Goal: Task Accomplishment & Management: Use online tool/utility

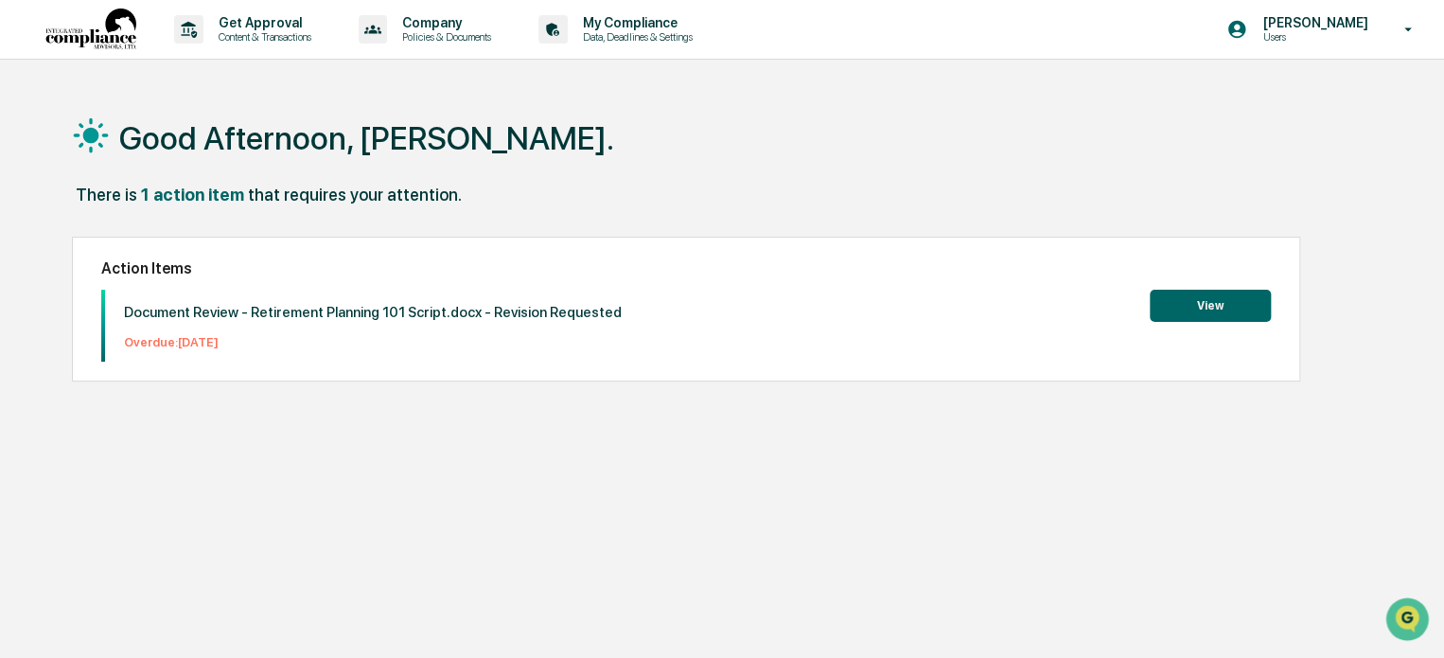
click at [1181, 303] on button "View" at bounding box center [1210, 306] width 121 height 32
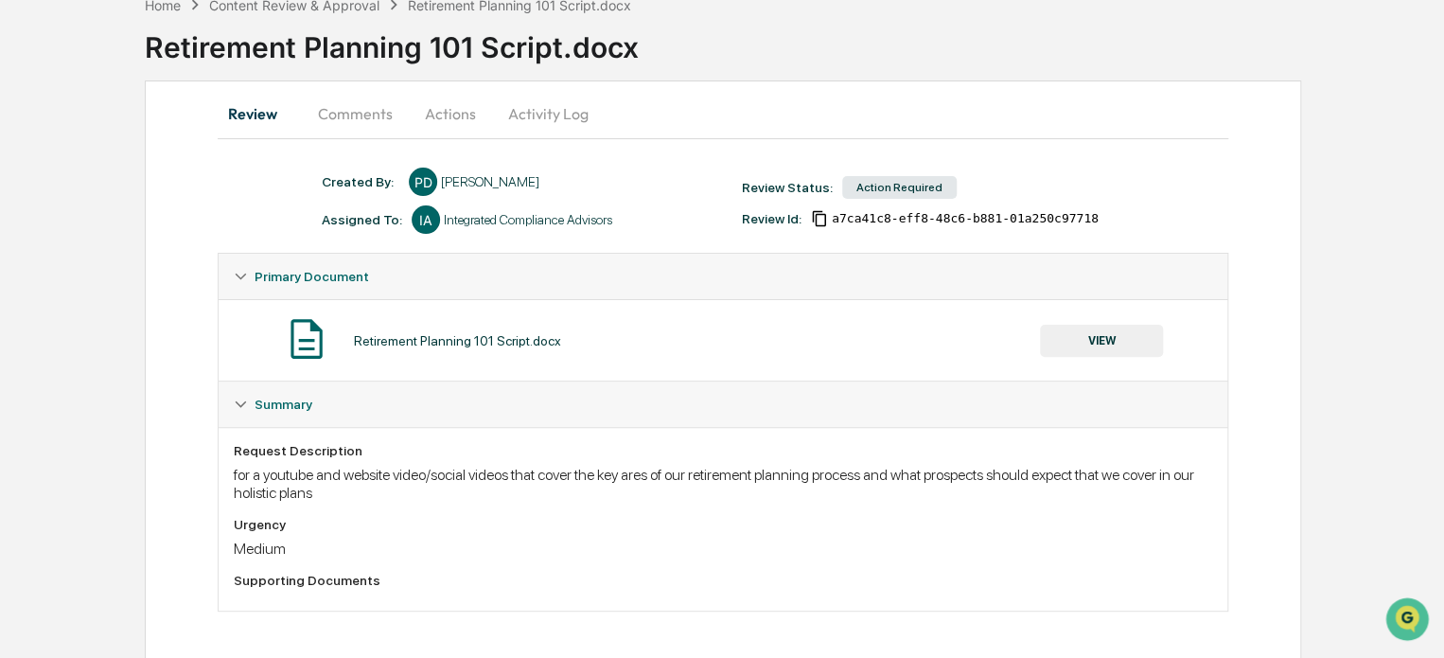
scroll to position [107, 0]
click at [359, 108] on button "Comments" at bounding box center [355, 111] width 105 height 45
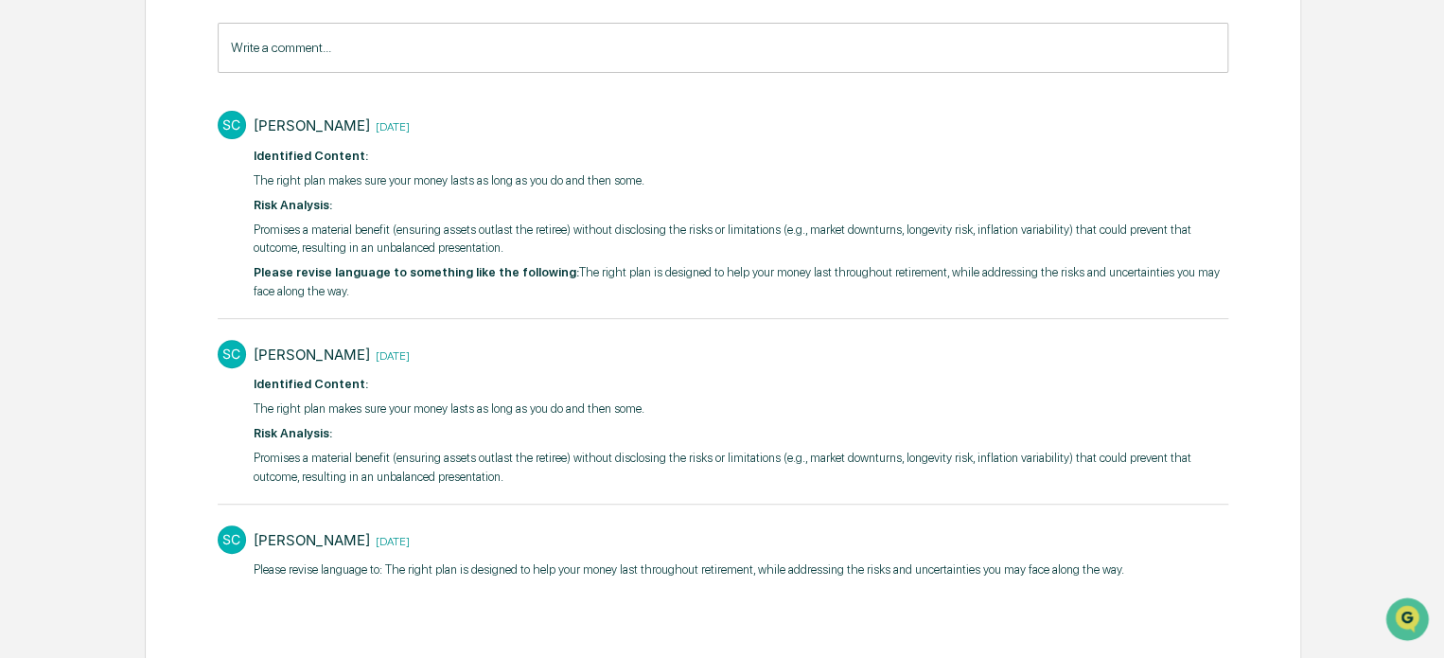
scroll to position [298, 0]
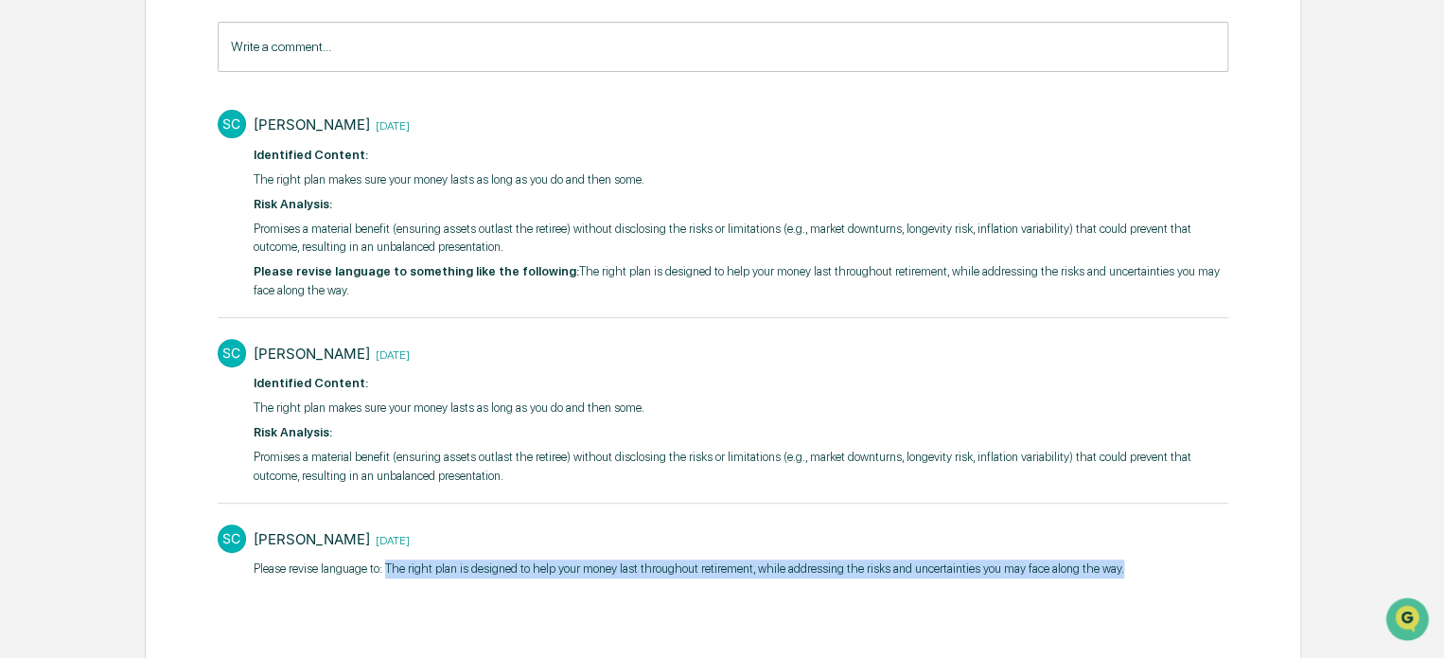
drag, startPoint x: 385, startPoint y: 564, endPoint x: 1124, endPoint y: 568, distance: 738.9
click at [1124, 568] on div "SC [PERSON_NAME] [DATE] ​Please revise language to: The right plan is designed …" at bounding box center [723, 550] width 1010 height 70
copy p "The right plan is designed to help your money last throughout retirement, while…"
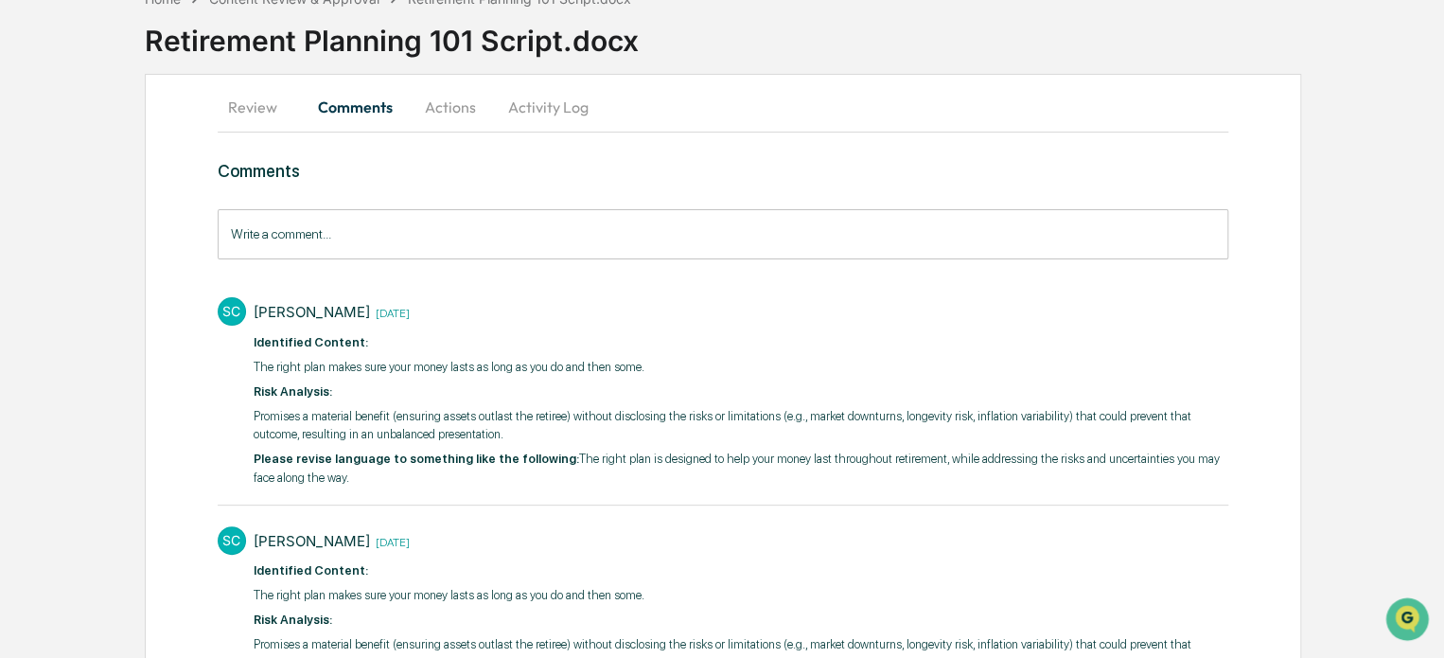
scroll to position [109, 0]
click at [438, 109] on button "Actions" at bounding box center [450, 108] width 85 height 45
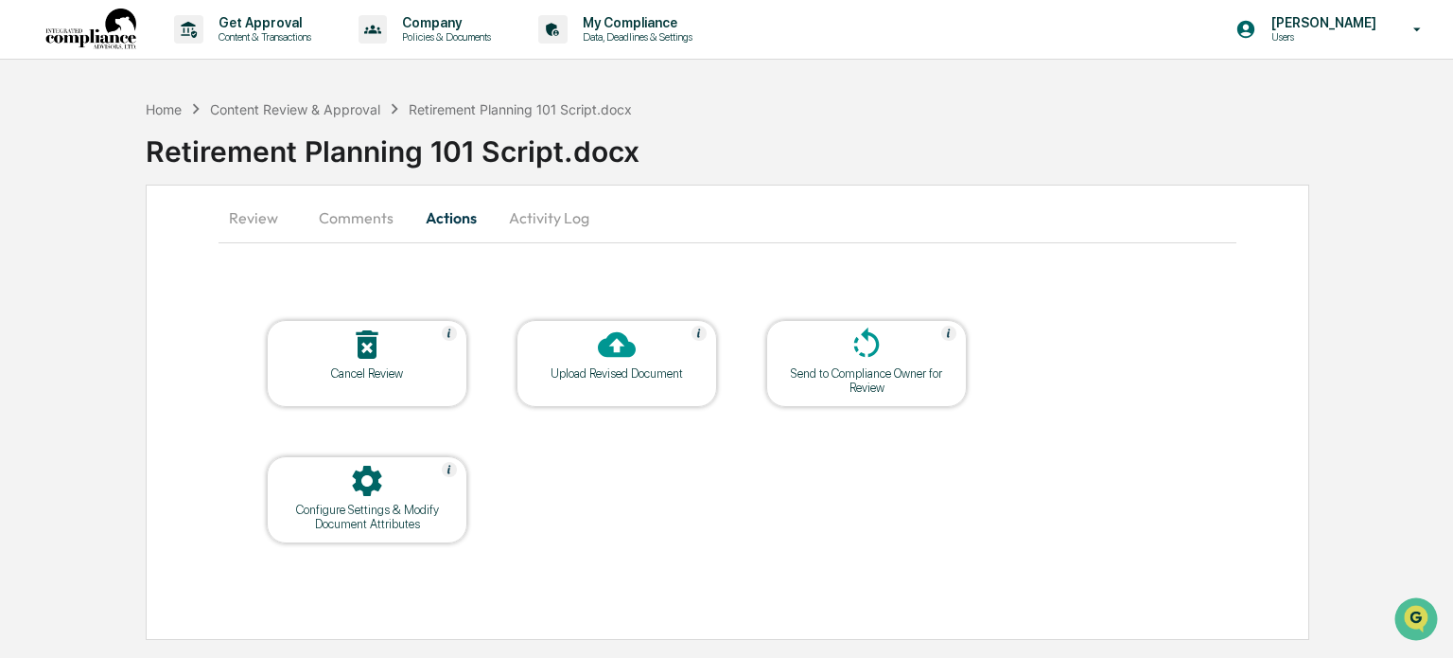
click at [155, 383] on div "Review Comments Actions Activity Log Cancel Review Upload Revised Document Send…" at bounding box center [728, 411] width 1165 height 455
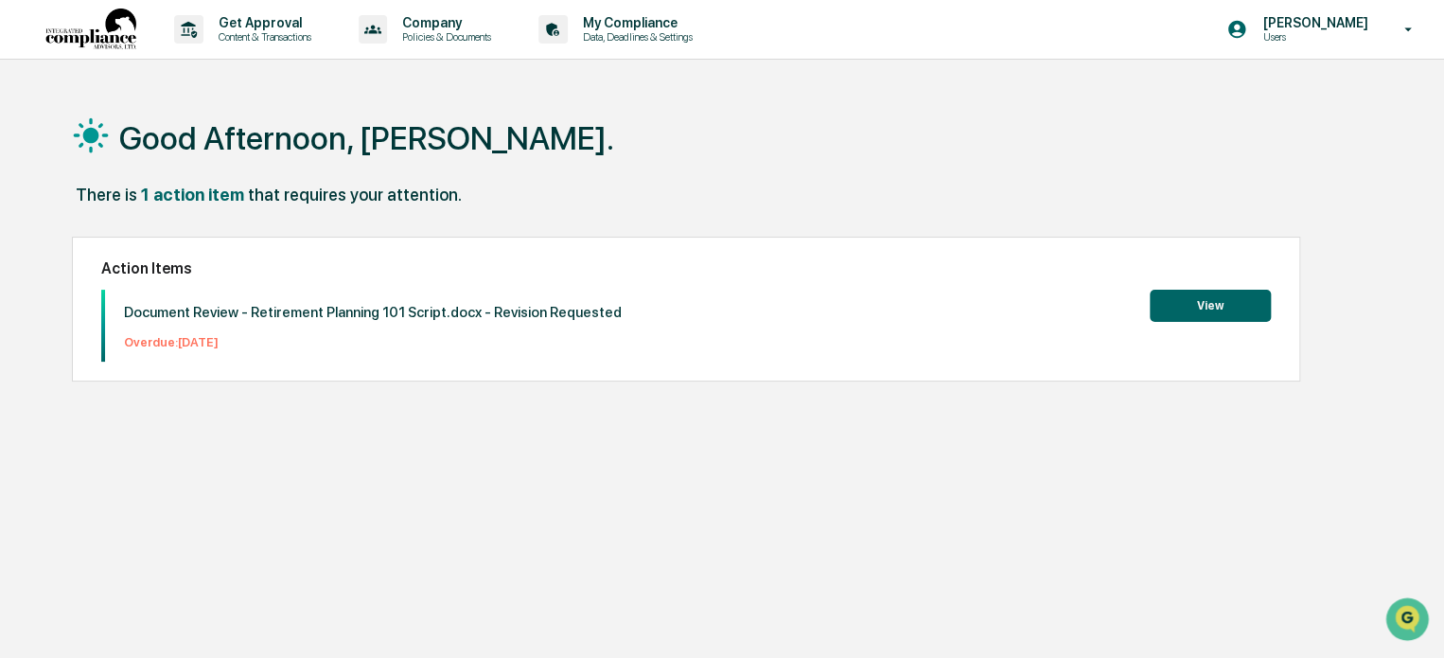
click at [1245, 298] on button "View" at bounding box center [1210, 306] width 121 height 32
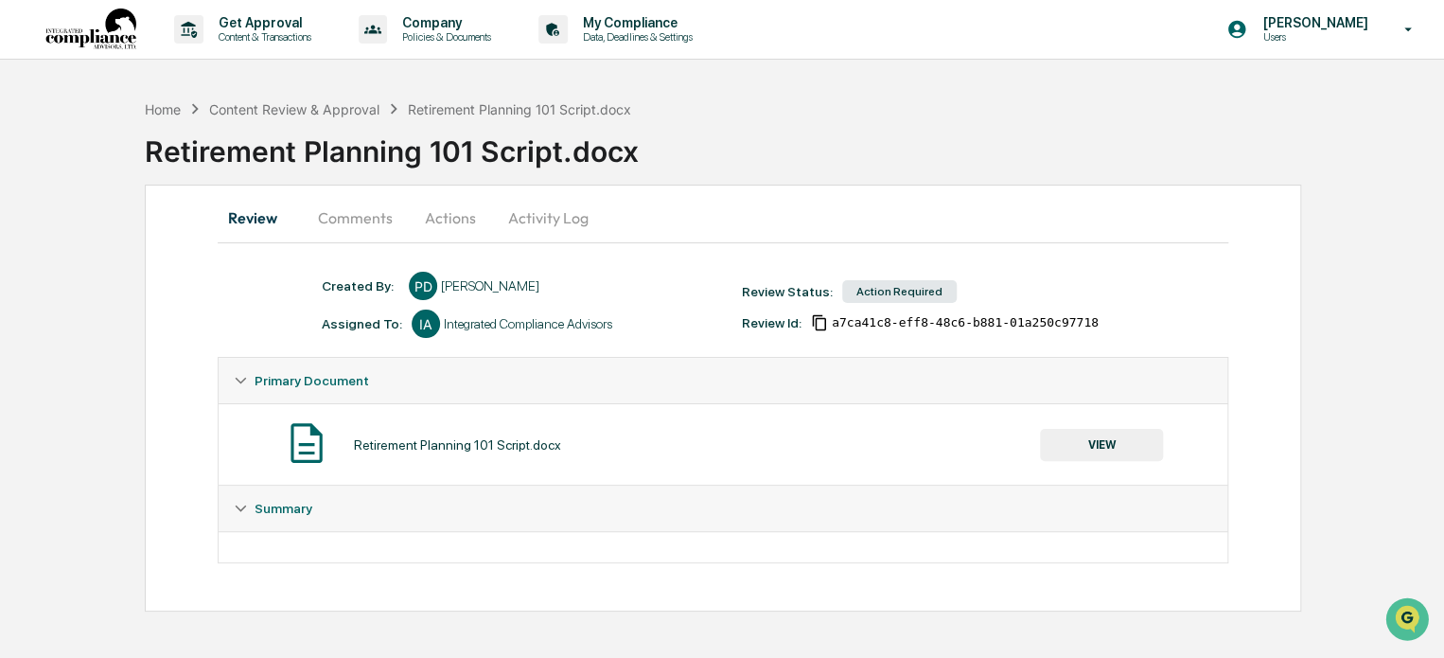
click at [367, 215] on button "Comments" at bounding box center [355, 217] width 105 height 45
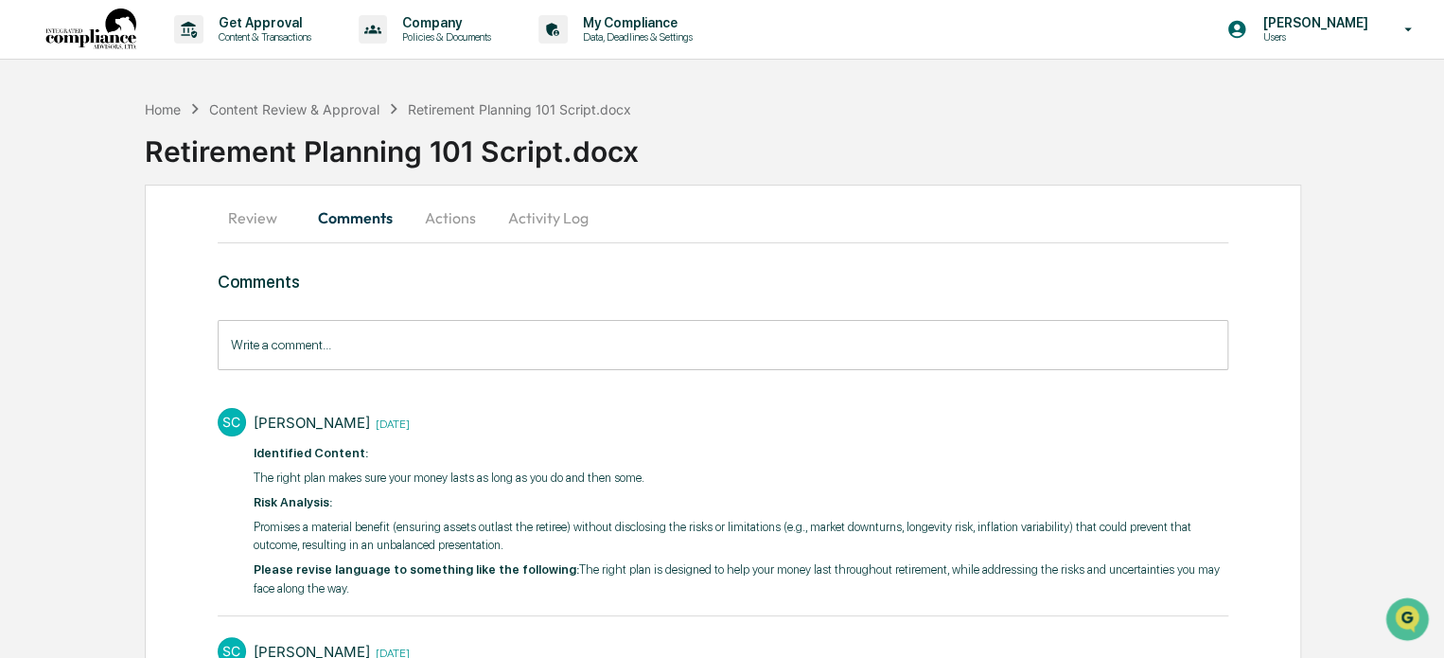
click at [422, 213] on button "Actions" at bounding box center [450, 217] width 85 height 45
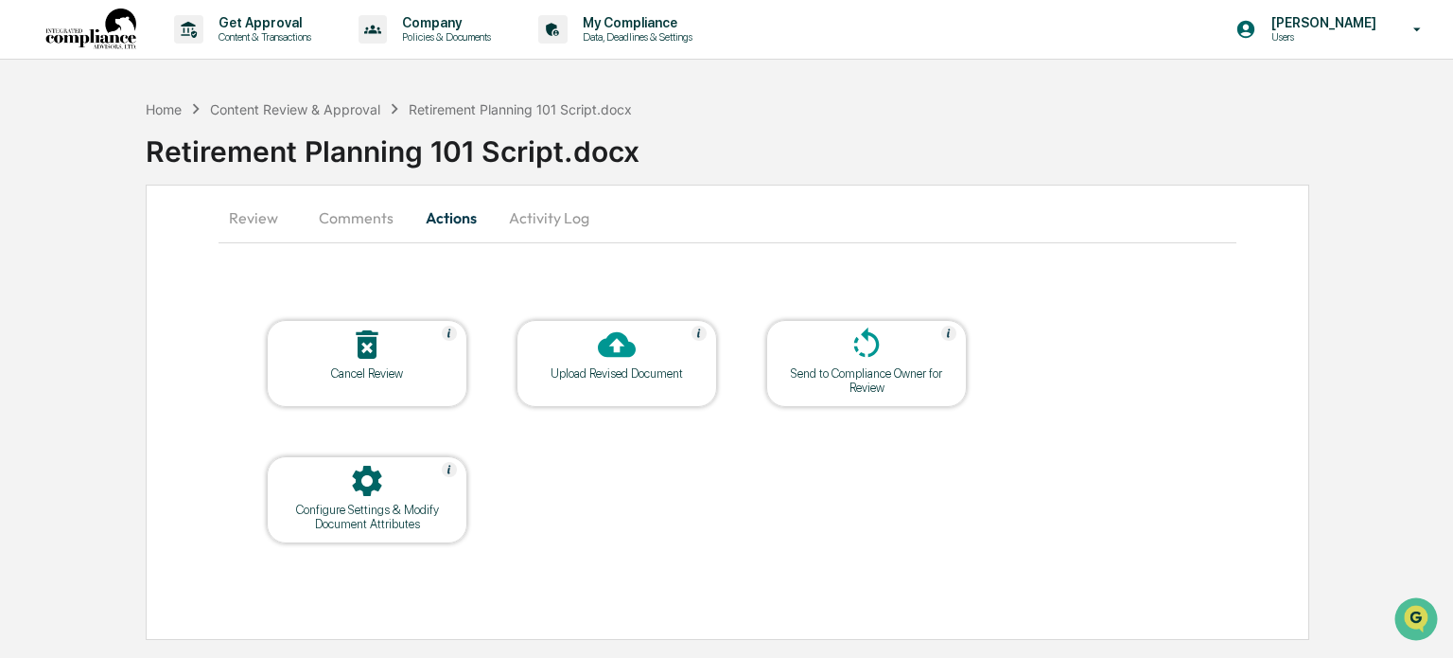
click at [640, 356] on div at bounding box center [616, 345] width 189 height 41
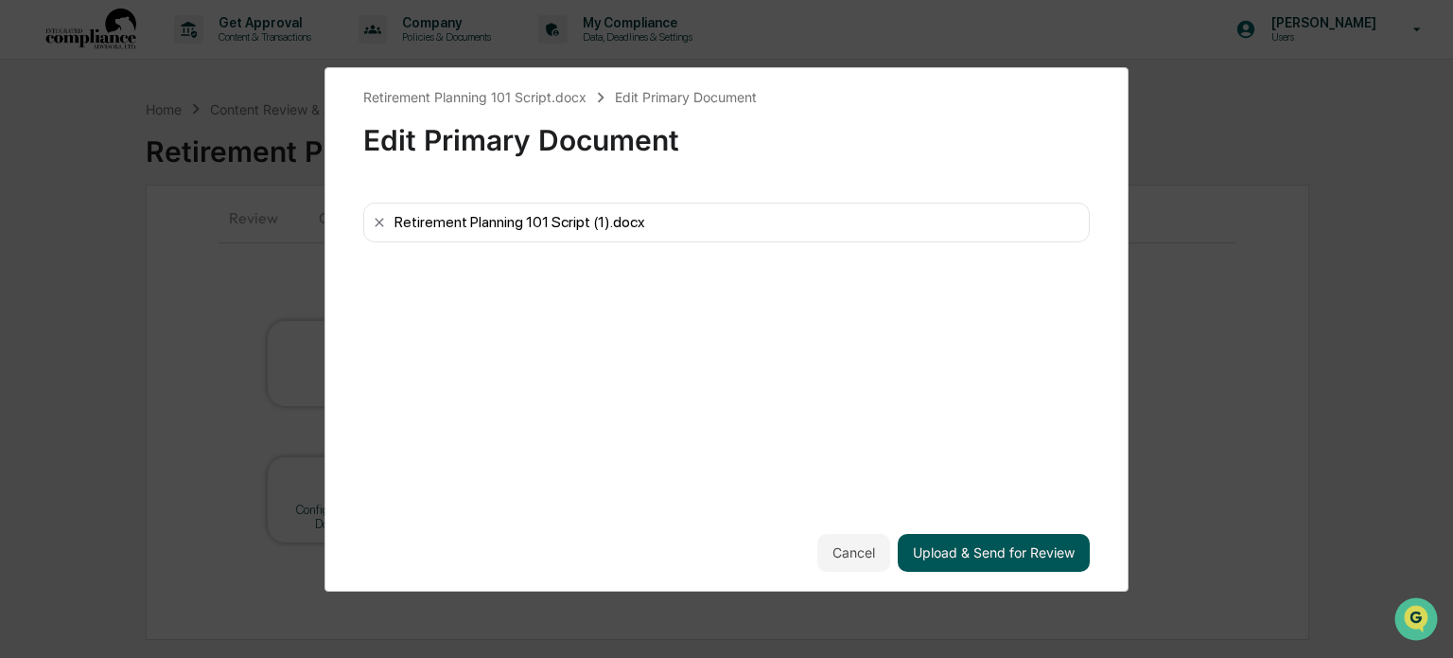
click at [1003, 555] on button "Upload & Send for Review" at bounding box center [994, 553] width 192 height 38
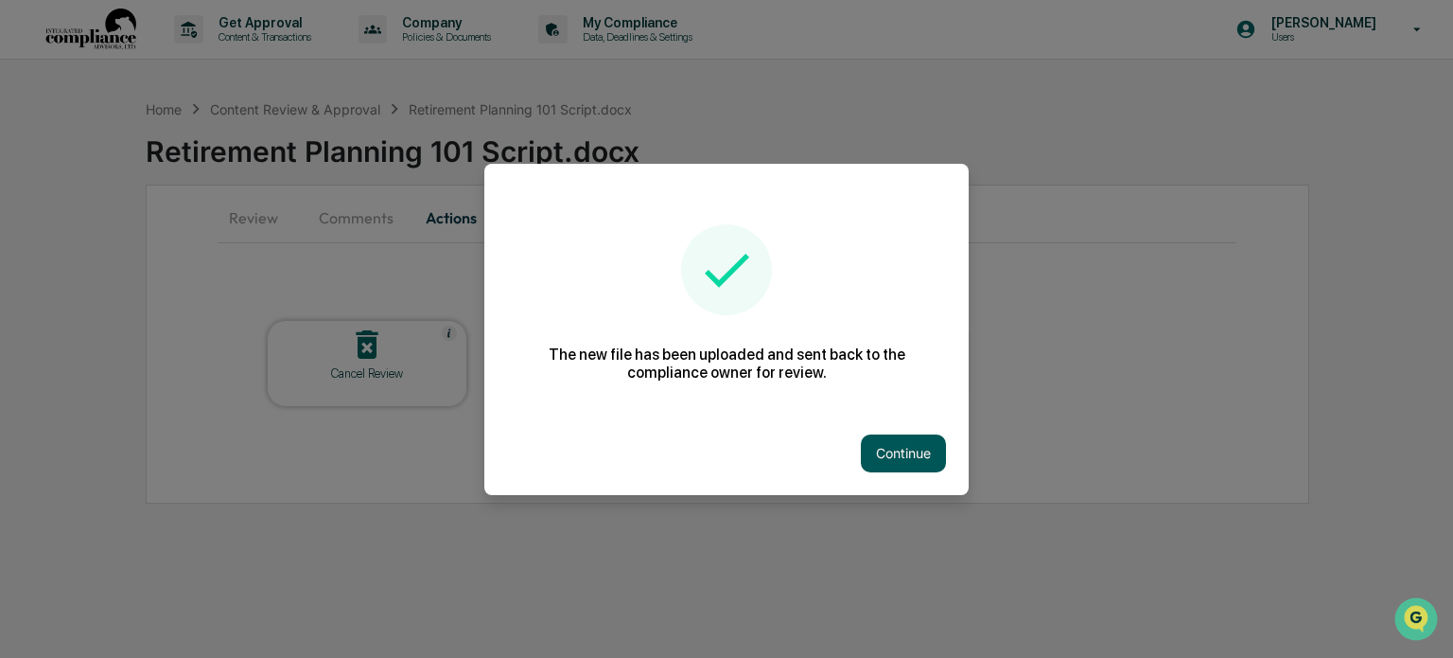
click at [906, 459] on button "Continue" at bounding box center [903, 453] width 85 height 38
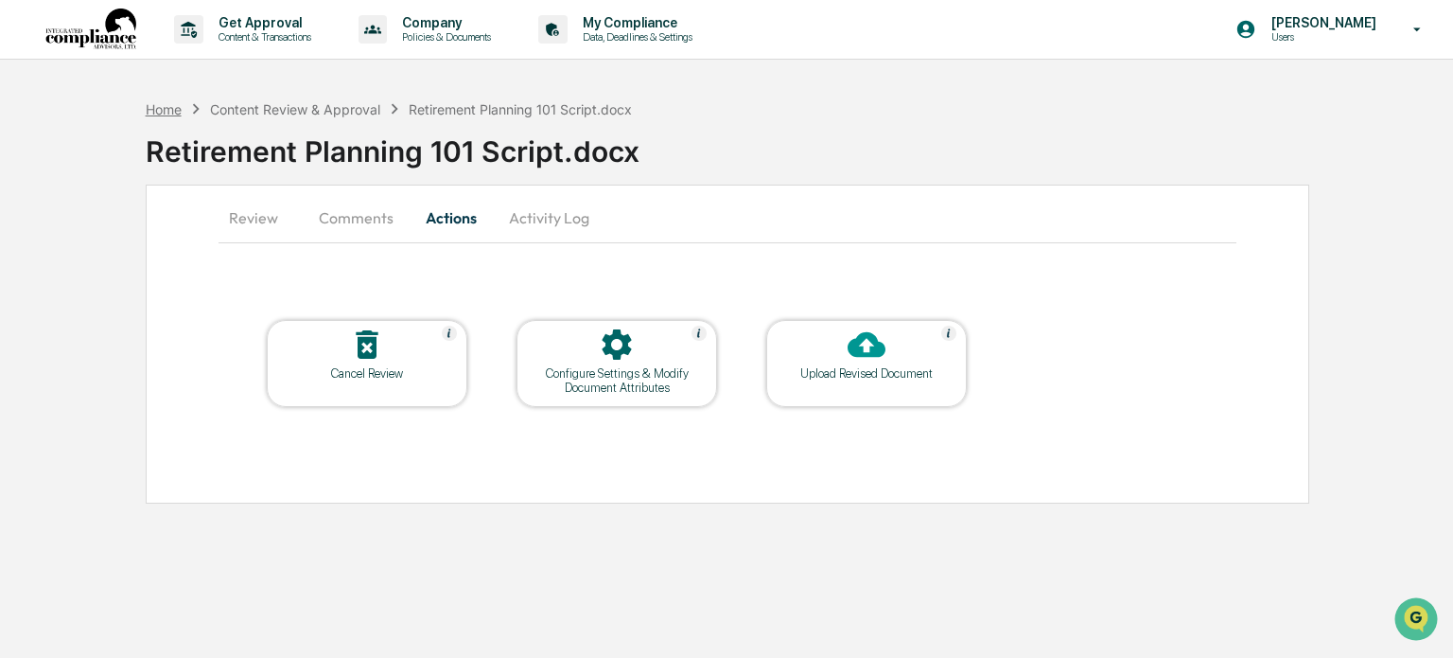
click at [151, 112] on div "Home" at bounding box center [164, 109] width 36 height 16
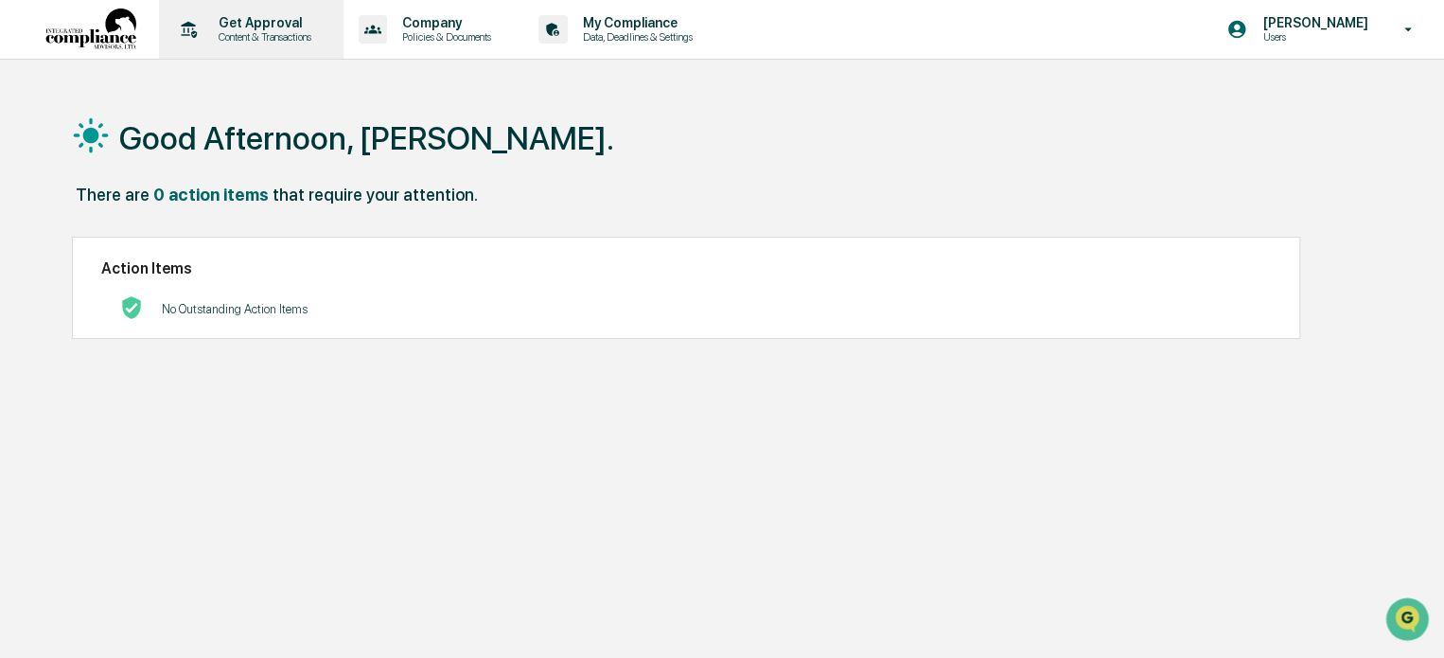
click at [265, 30] on p "Content & Transactions" at bounding box center [261, 36] width 117 height 13
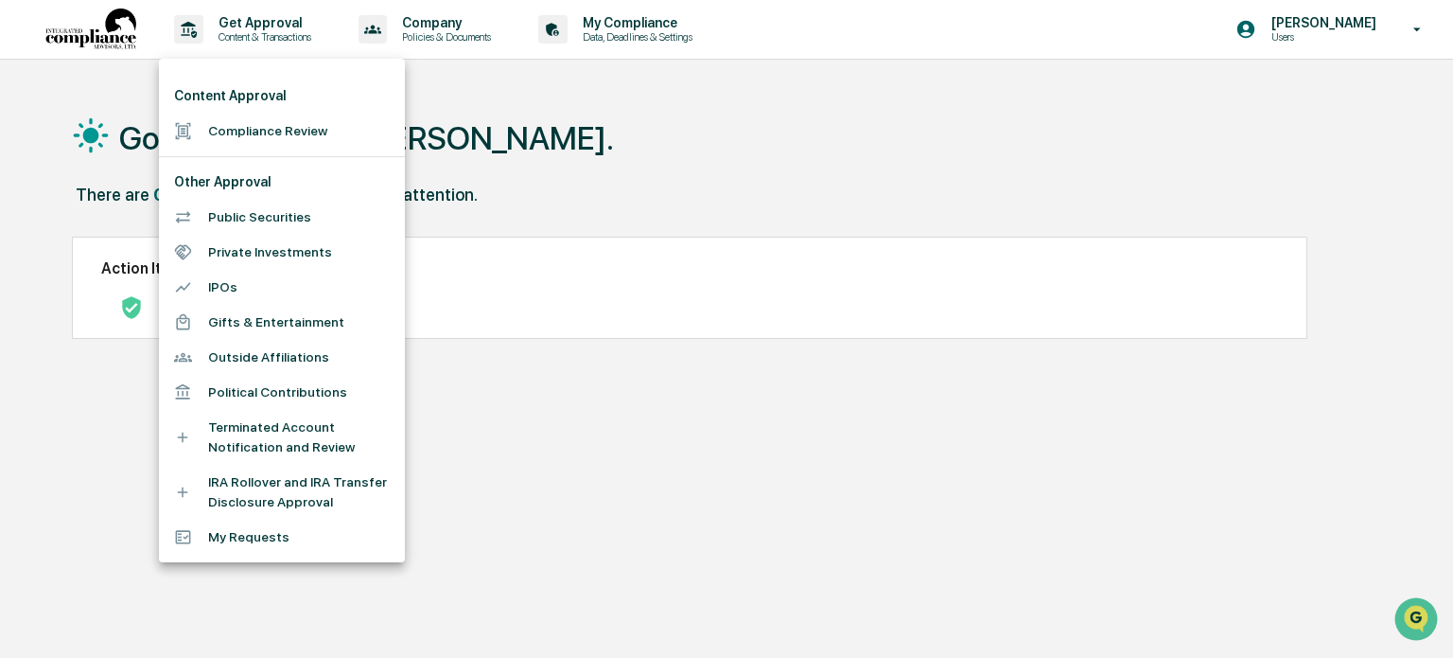
click at [295, 119] on li "Compliance Review" at bounding box center [282, 131] width 246 height 35
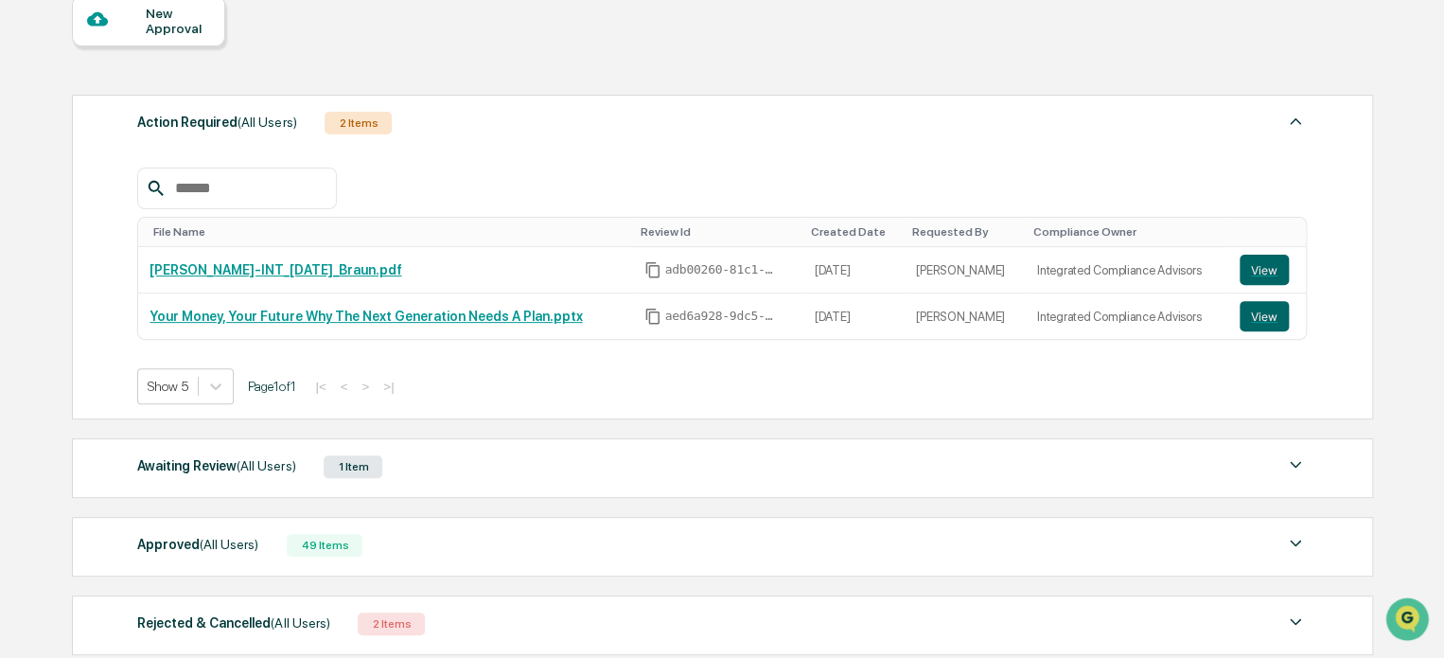
scroll to position [284, 0]
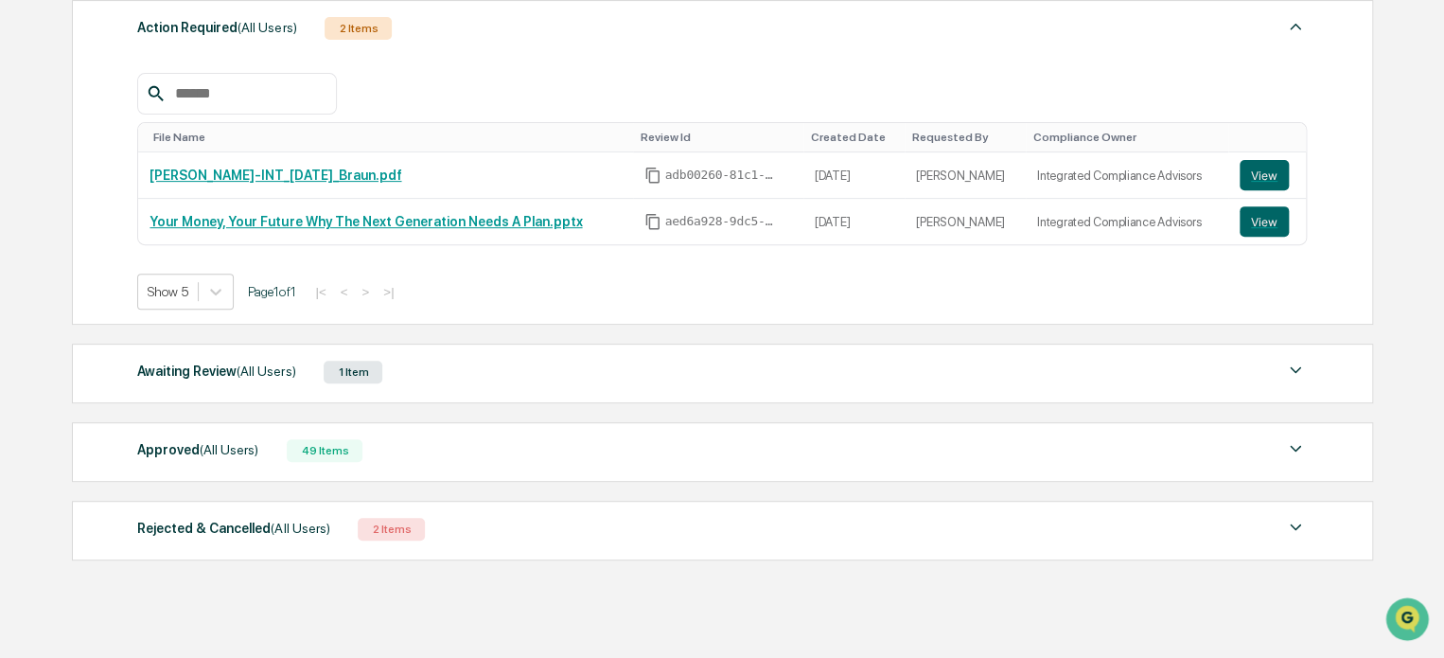
click at [211, 430] on div "Approved (All Users) 49 Items File Name Review Id Created Date Requested By Com…" at bounding box center [722, 452] width 1301 height 60
click at [222, 438] on div "Approved (All Users)" at bounding box center [197, 449] width 121 height 25
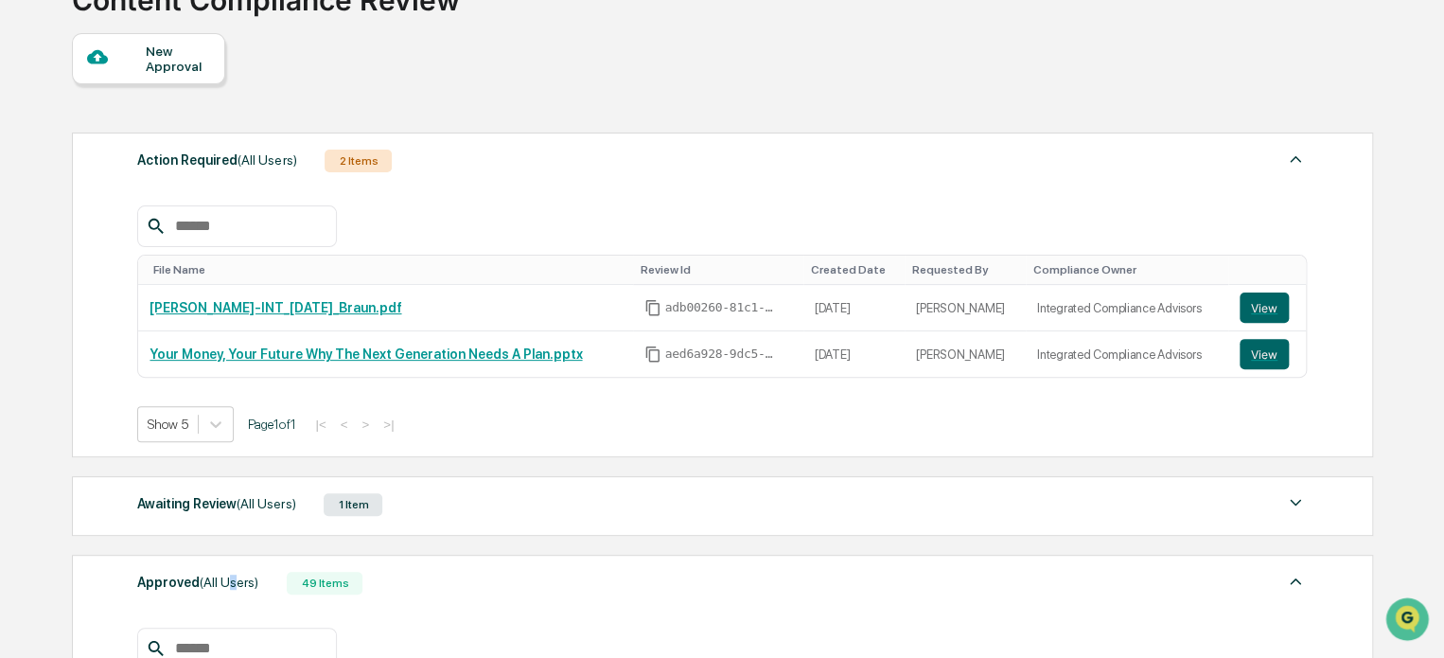
scroll to position [0, 0]
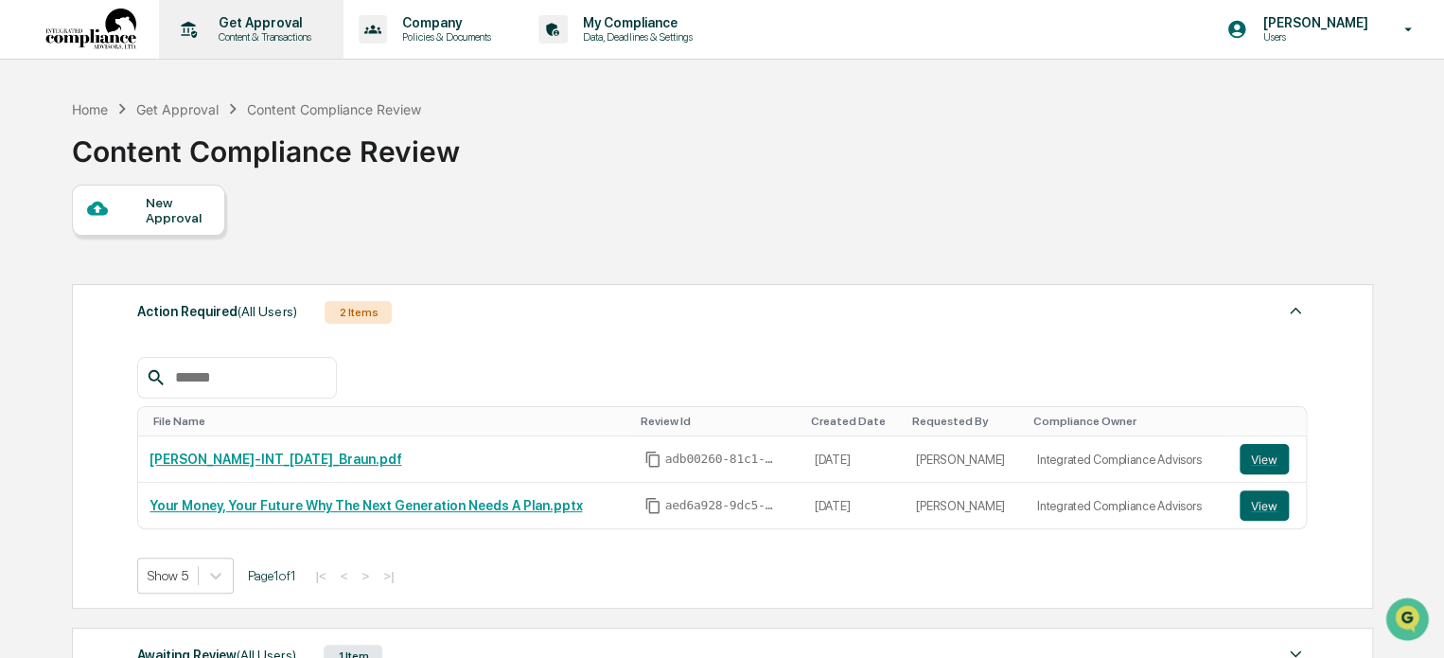
click at [275, 26] on p "Get Approval" at bounding box center [261, 22] width 117 height 15
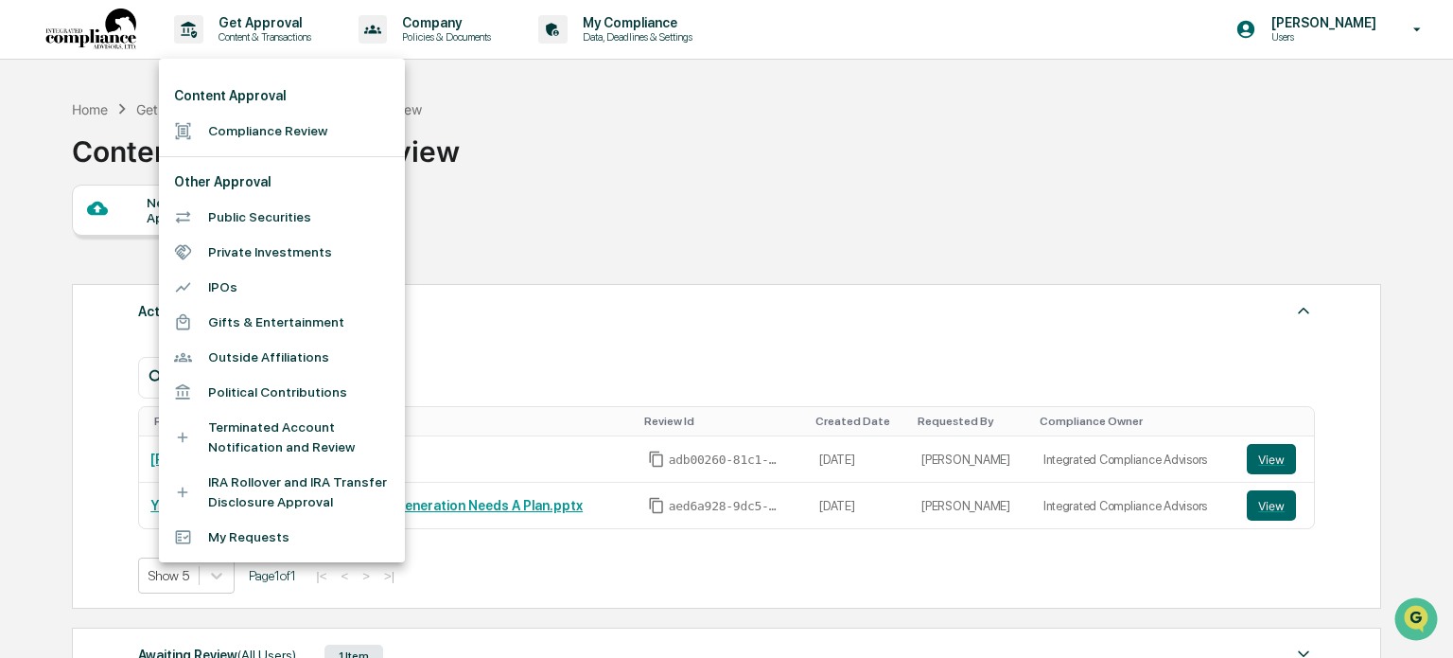
click at [246, 132] on li "Compliance Review" at bounding box center [282, 131] width 246 height 35
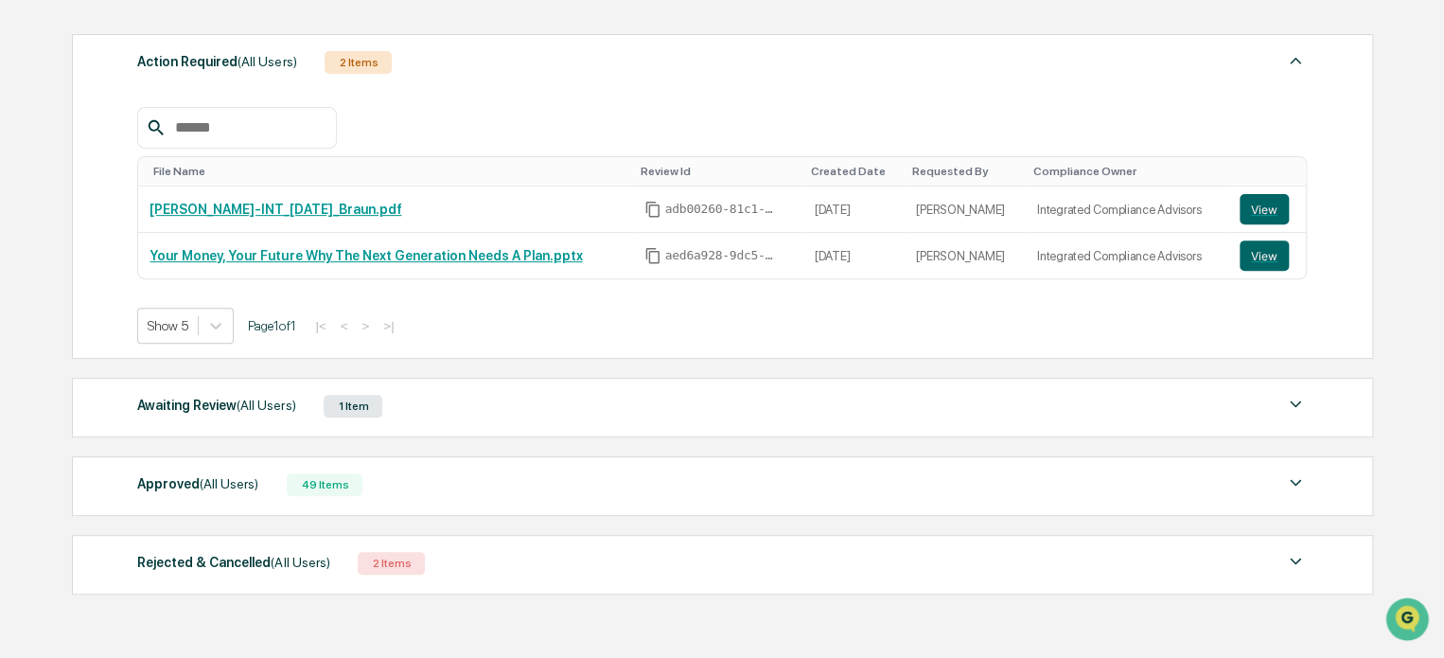
scroll to position [284, 0]
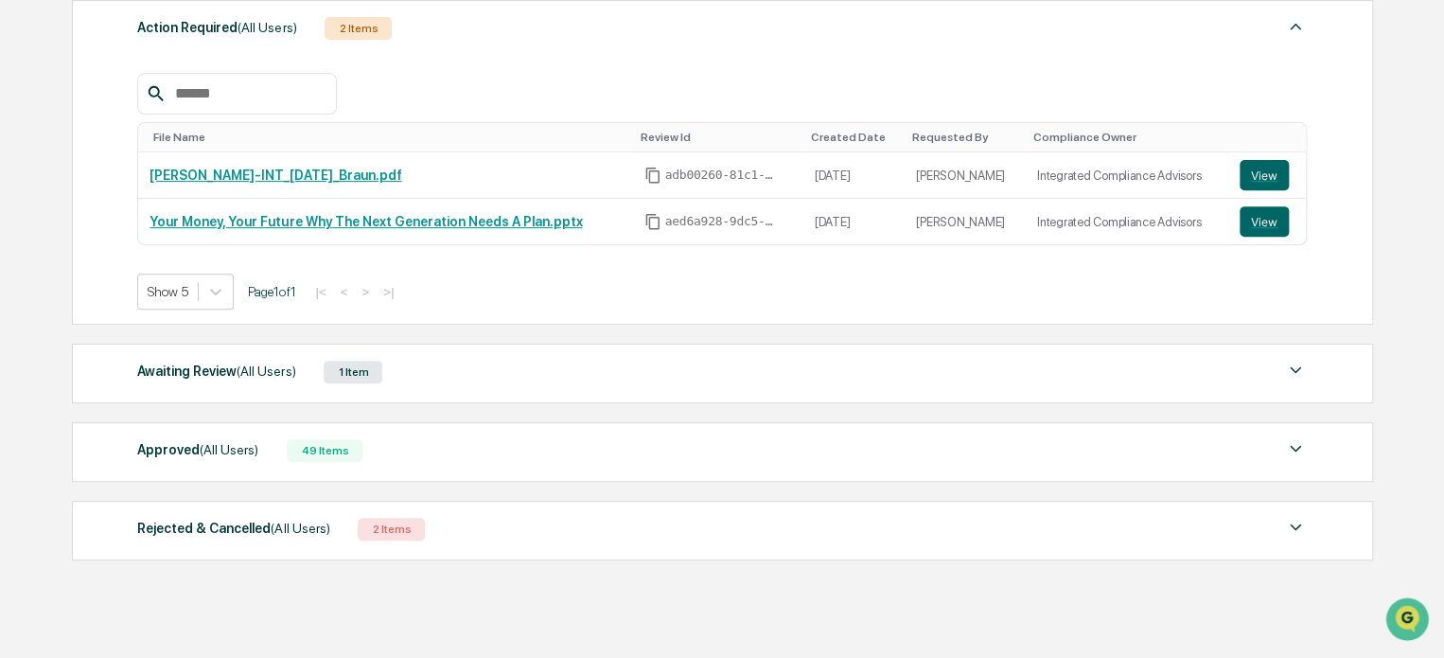
click at [227, 367] on div "Awaiting Review (All Users)" at bounding box center [216, 371] width 158 height 25
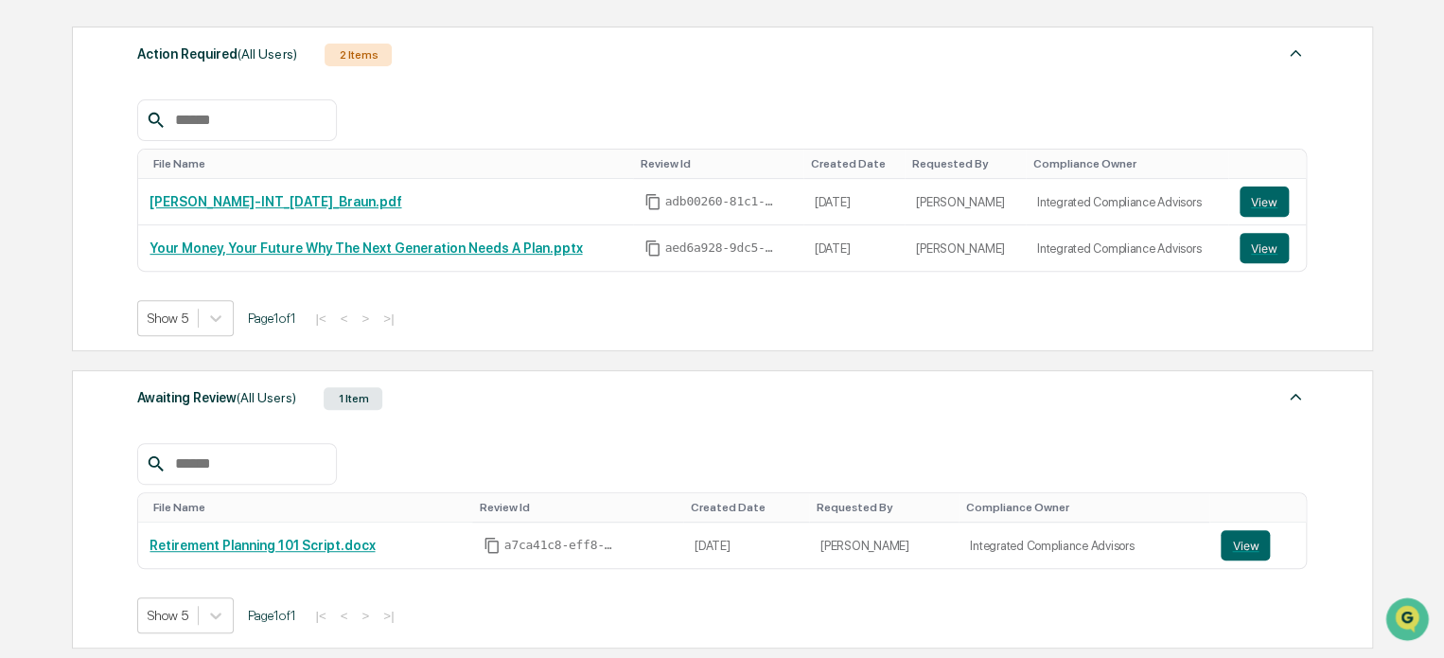
scroll to position [0, 0]
